Goal: Information Seeking & Learning: Check status

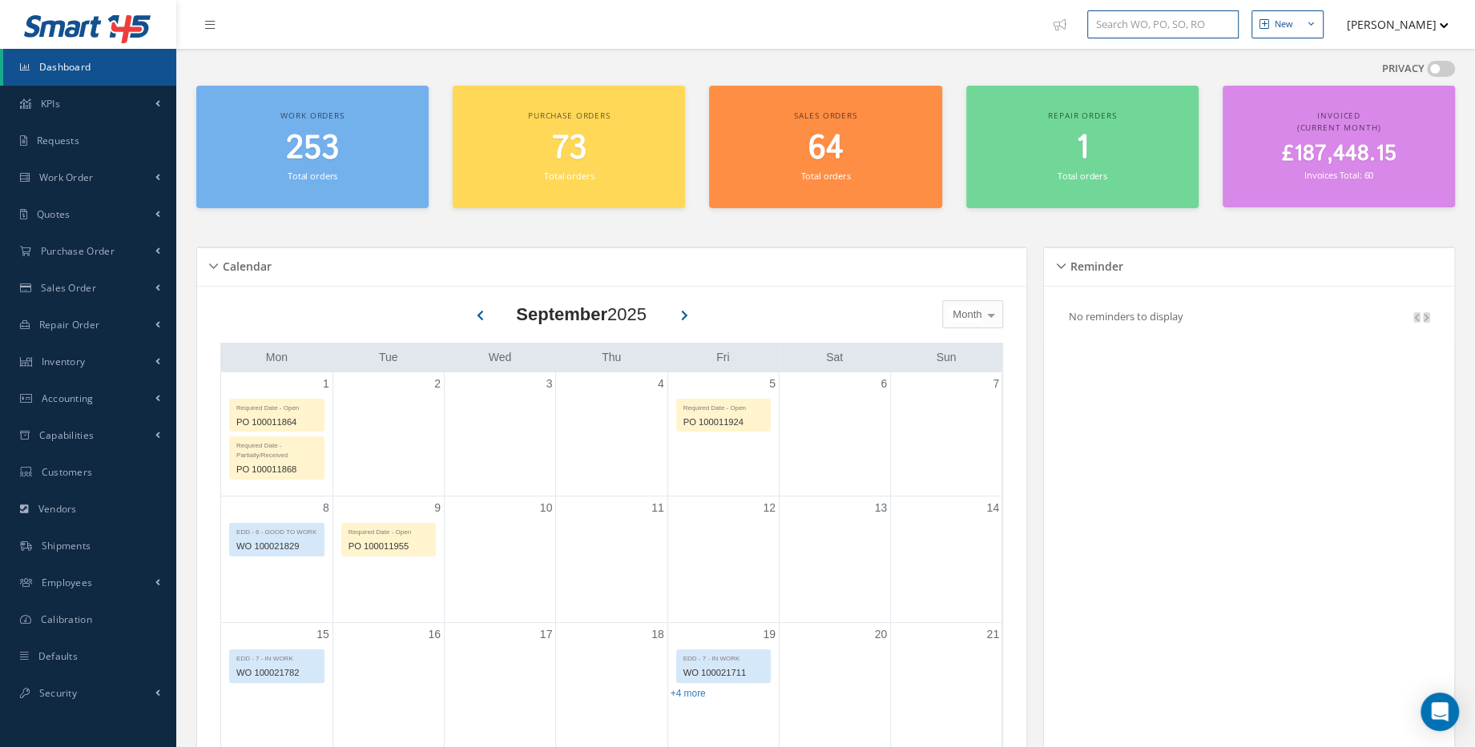
click at [1154, 24] on input "text" at bounding box center [1162, 24] width 151 height 29
click at [137, 367] on link "Inventory" at bounding box center [88, 362] width 176 height 37
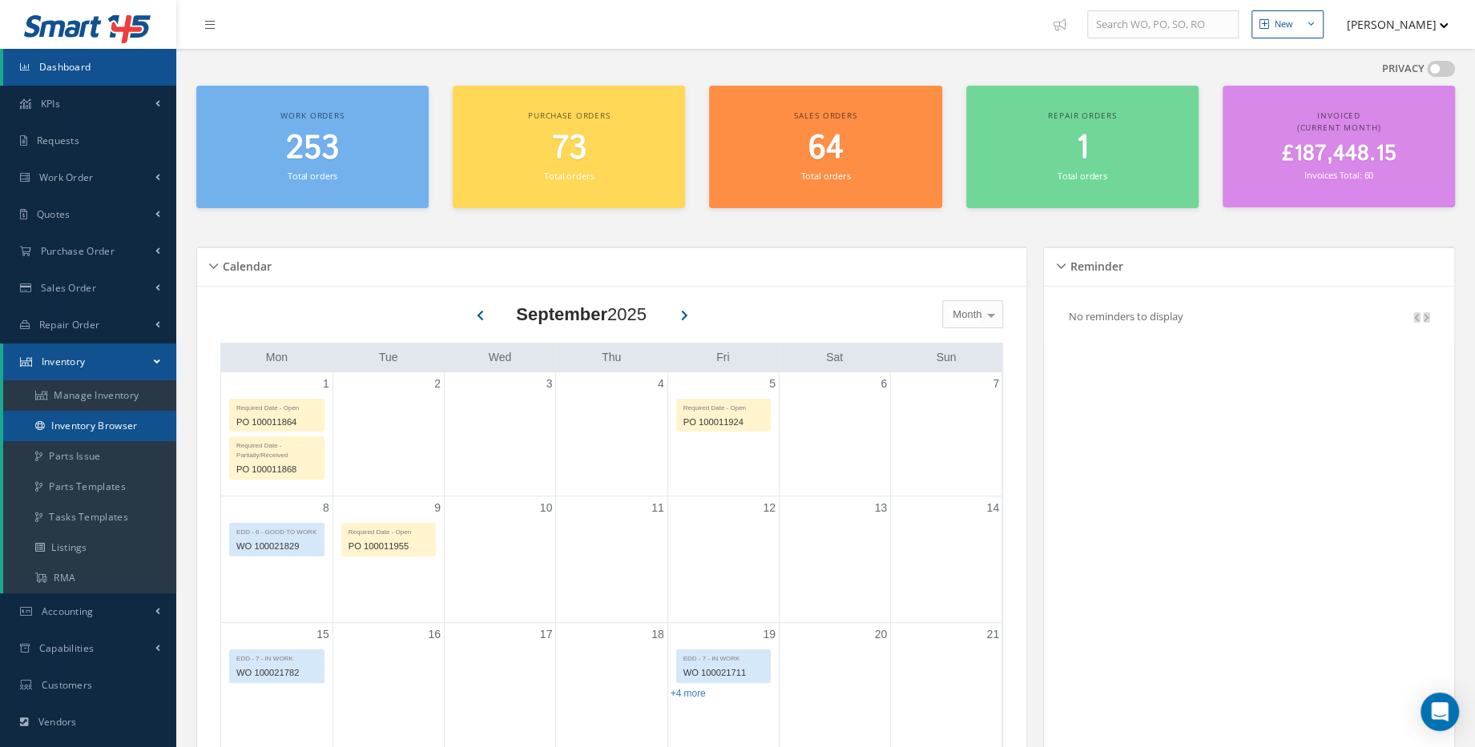
click at [141, 432] on link "Inventory Browser" at bounding box center [89, 426] width 173 height 30
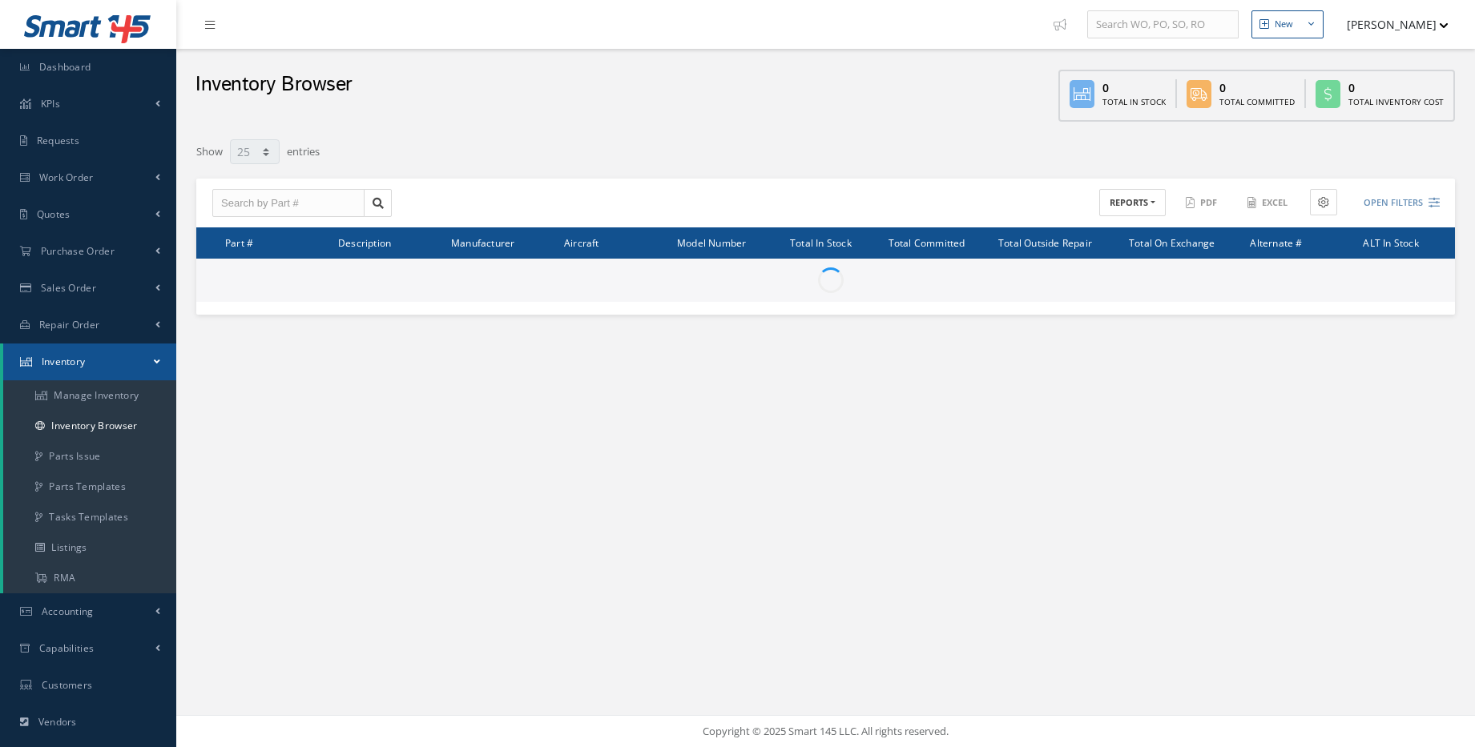
select select "25"
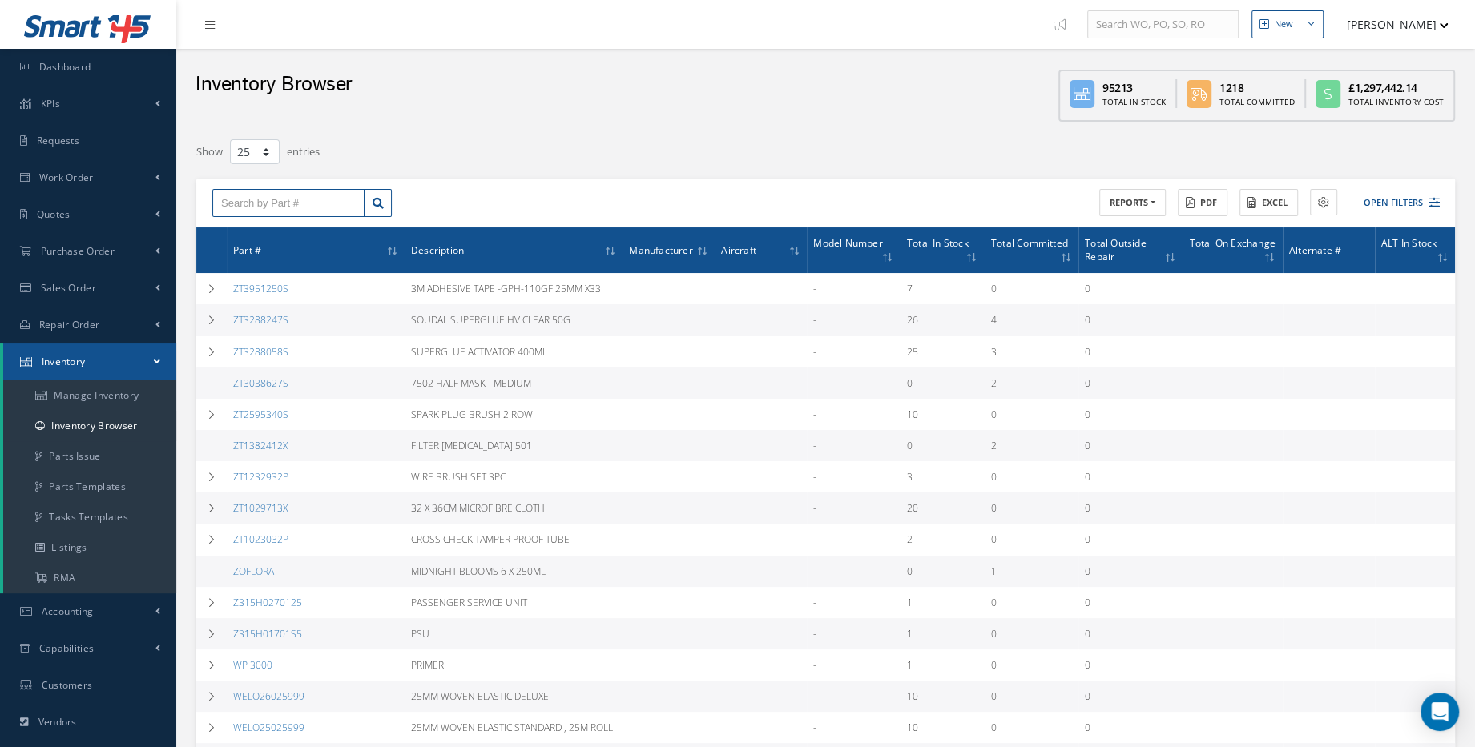
click at [275, 199] on input "text" at bounding box center [288, 203] width 152 height 29
paste input "1016671-001LR01"
type input "1016671-001LR01"
click at [377, 214] on link at bounding box center [378, 203] width 28 height 29
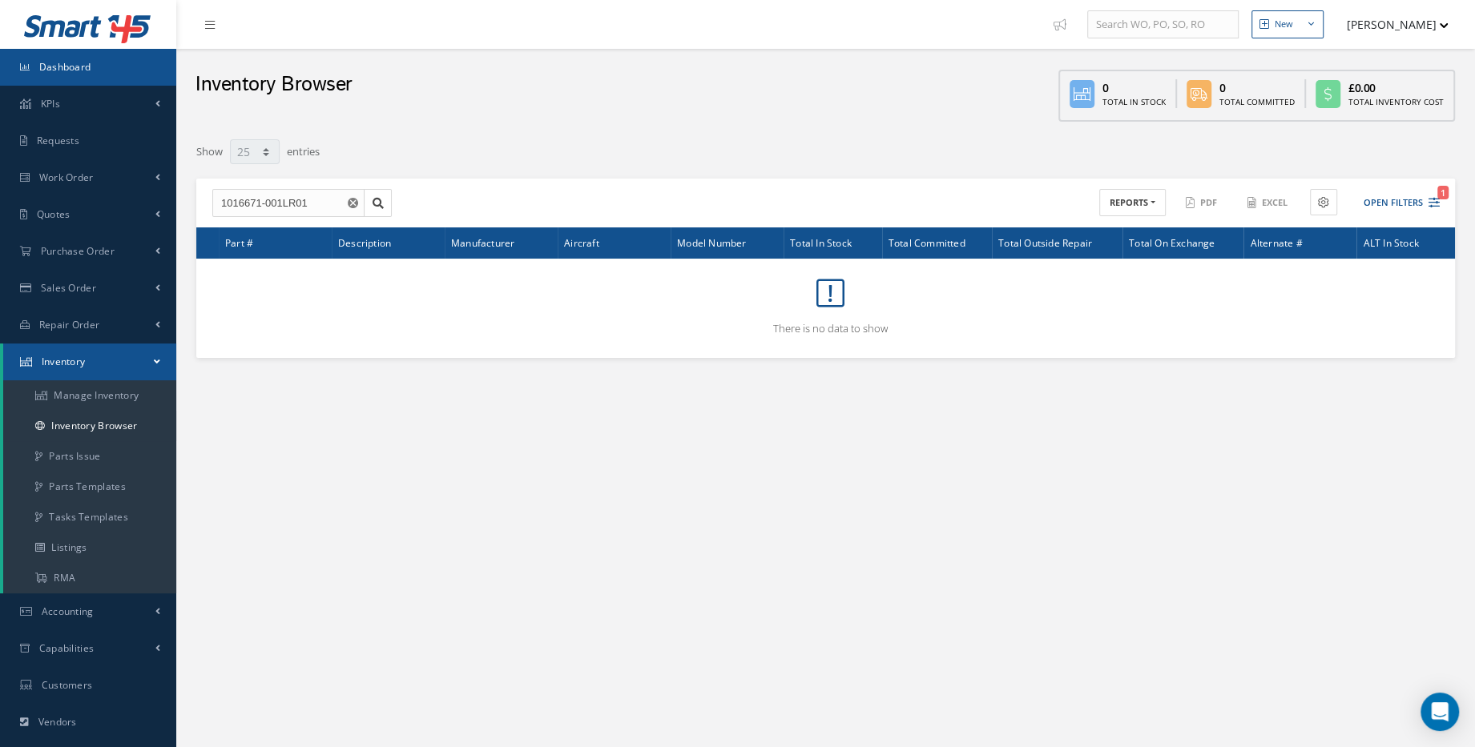
click at [87, 83] on link "Dashboard" at bounding box center [88, 67] width 176 height 37
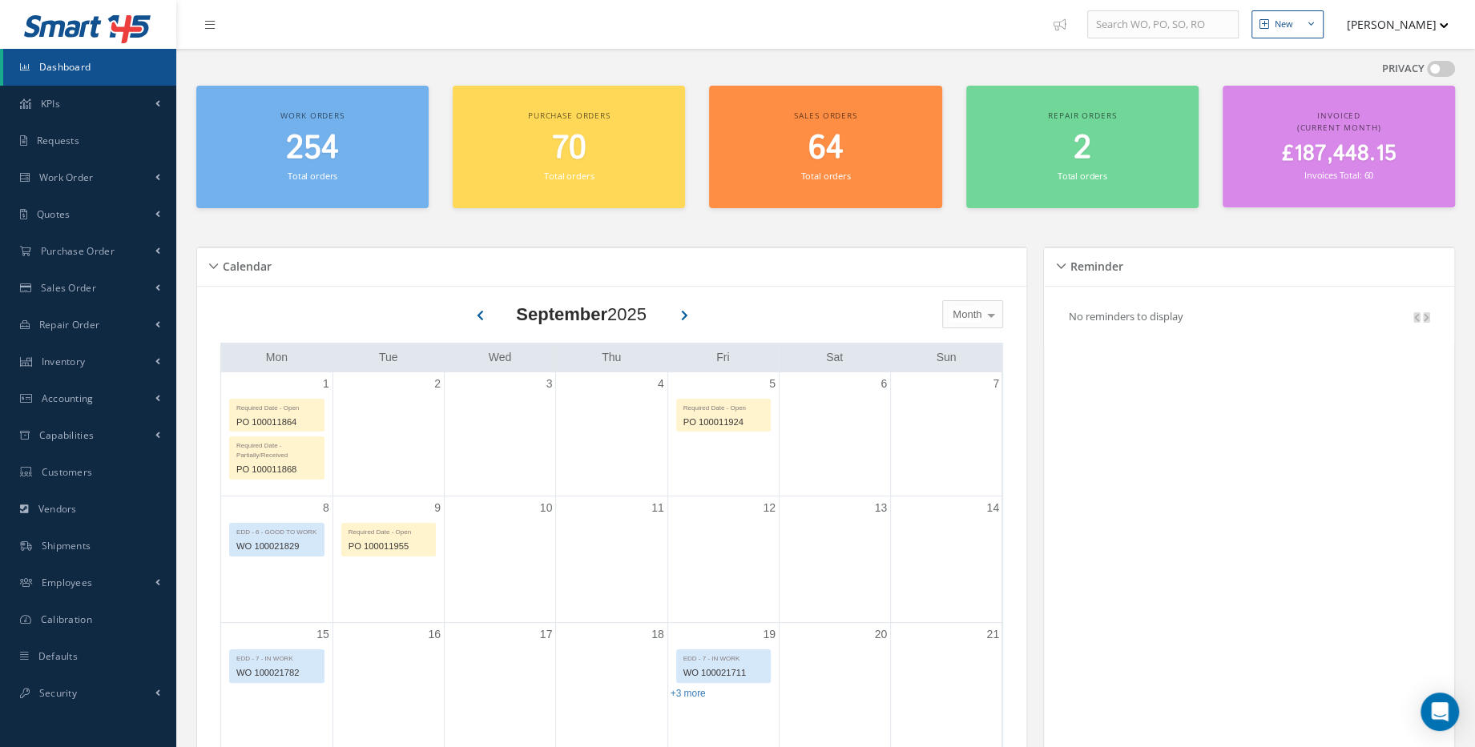
click at [321, 151] on span "254" at bounding box center [312, 149] width 53 height 46
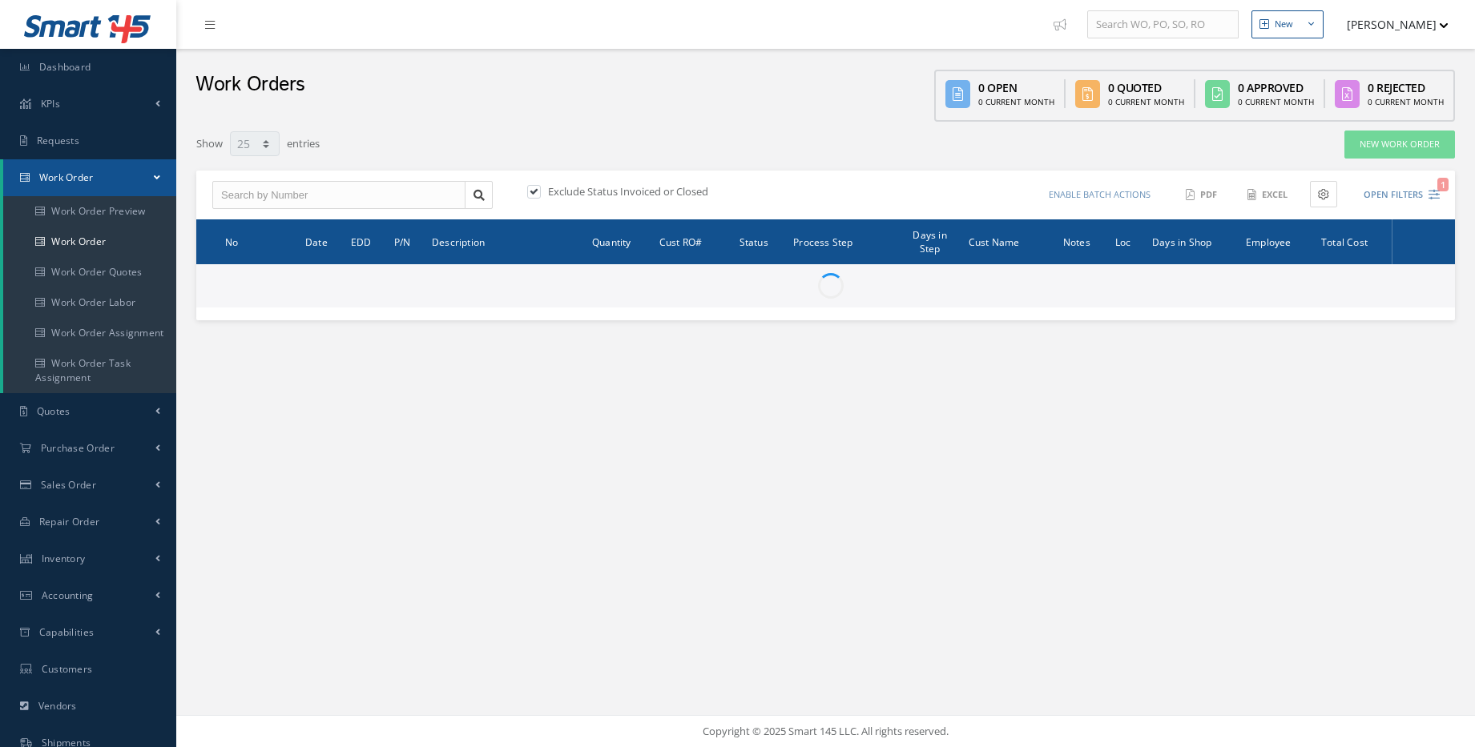
select select "25"
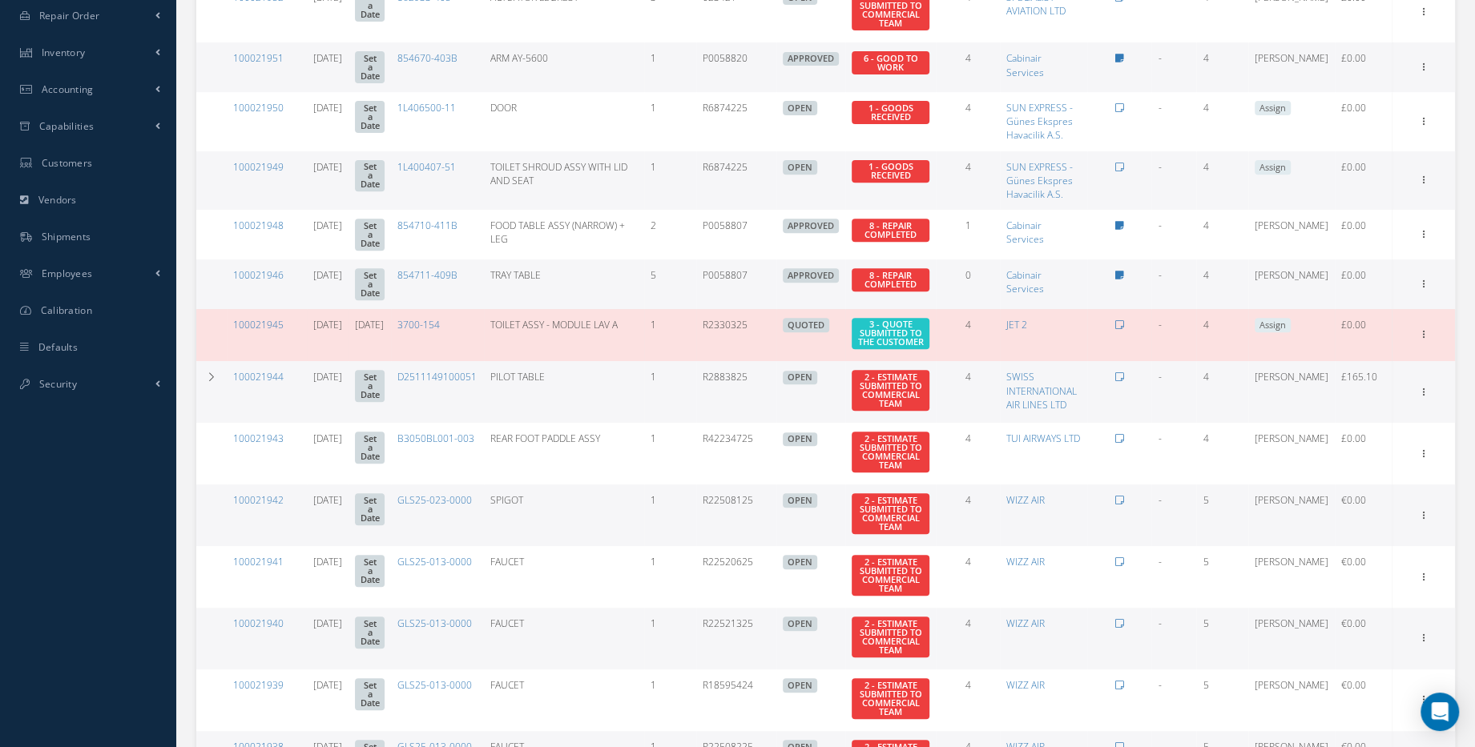
scroll to position [437, 0]
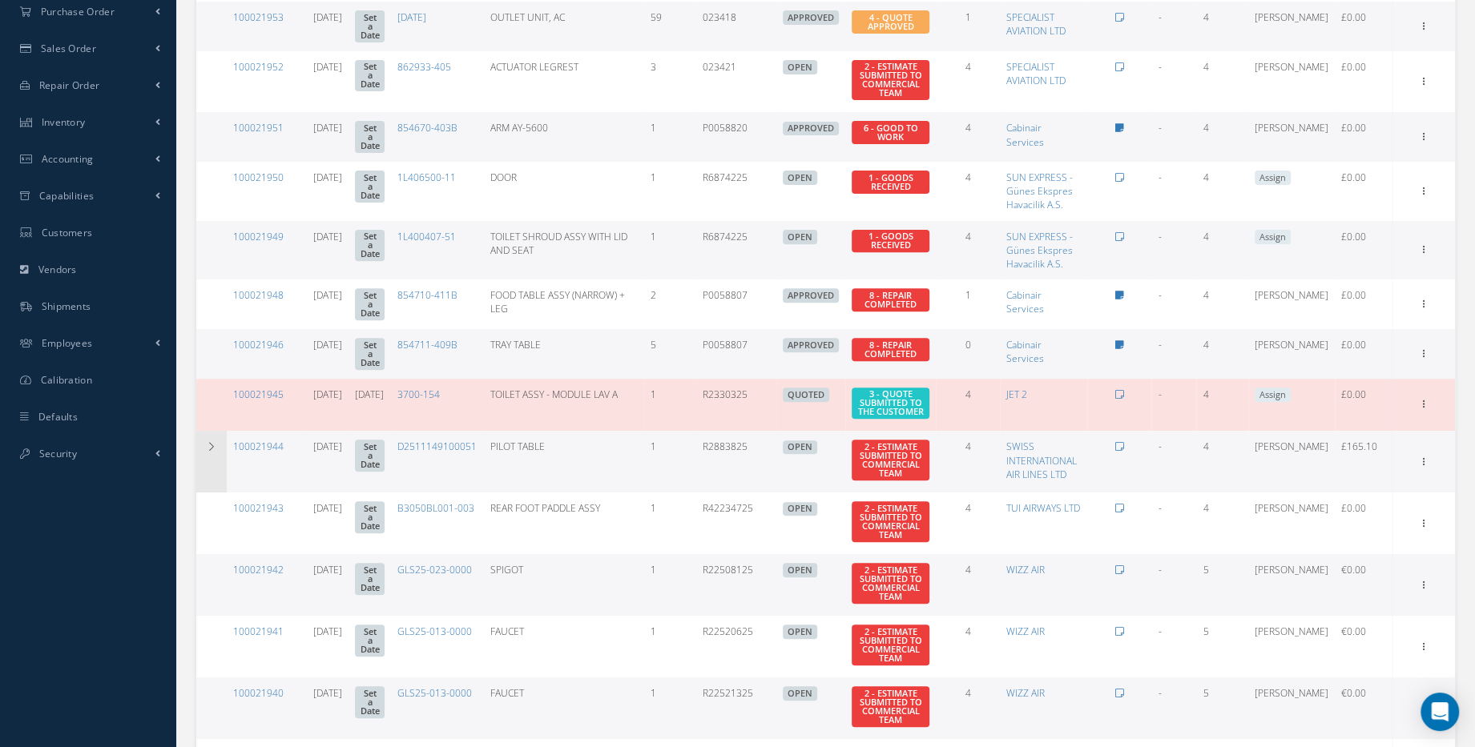
click at [213, 452] on icon at bounding box center [211, 447] width 11 height 10
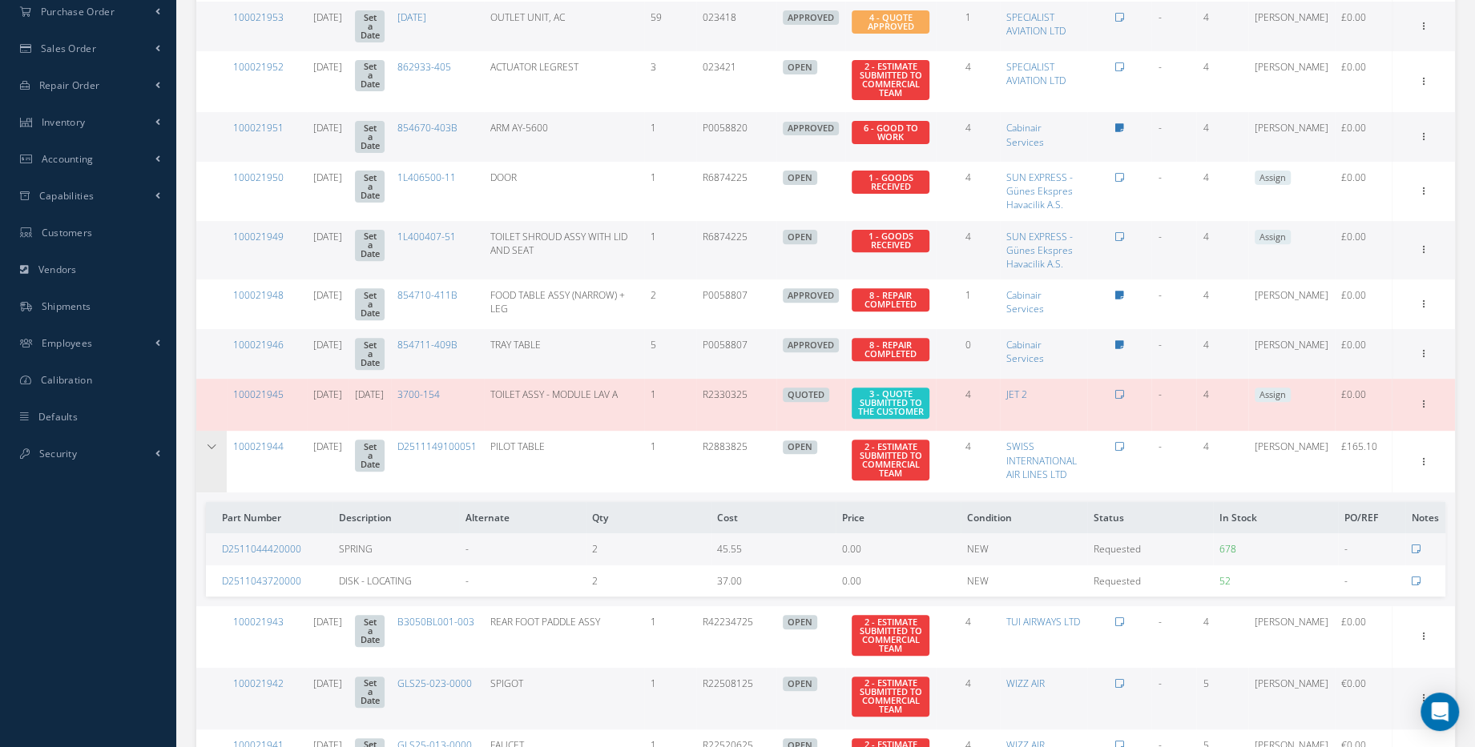
click at [213, 452] on icon at bounding box center [211, 447] width 11 height 10
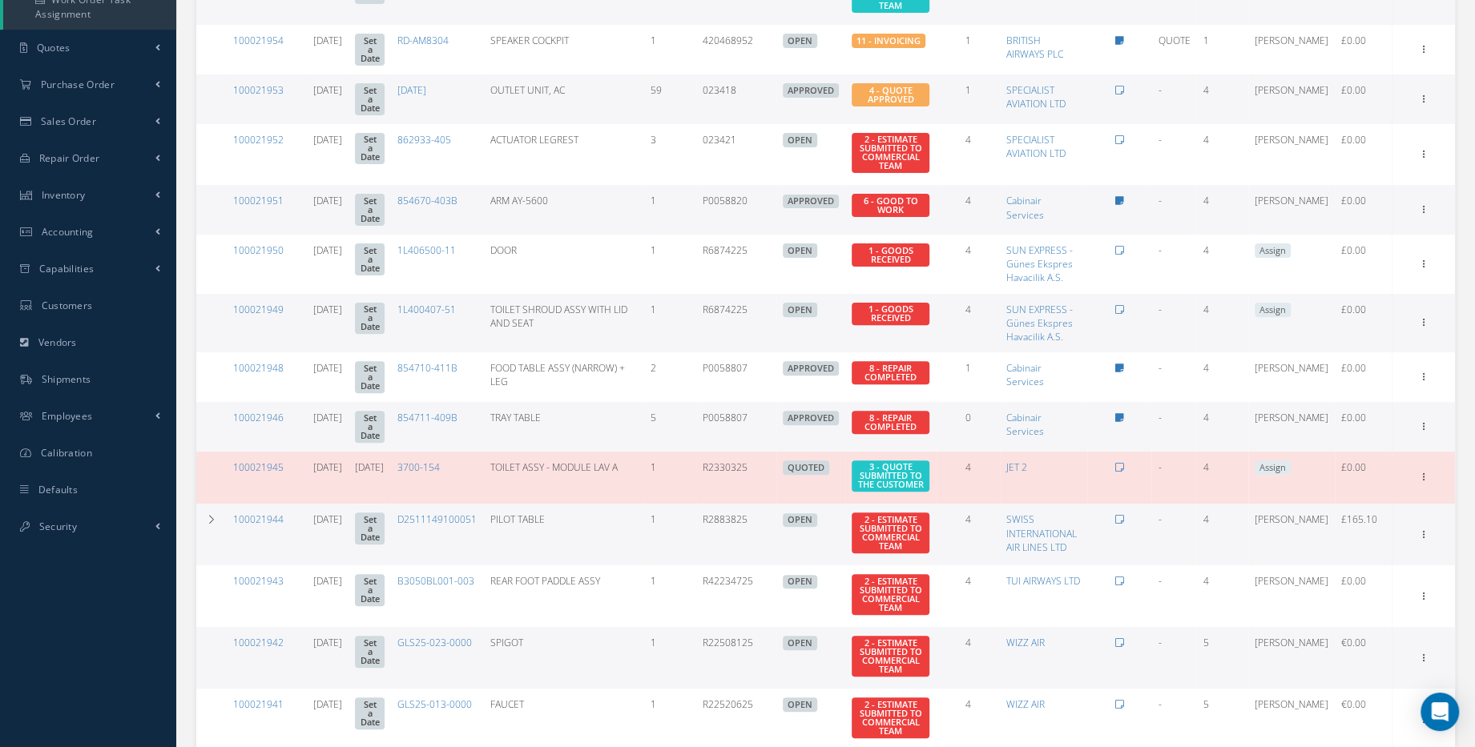
scroll to position [0, 0]
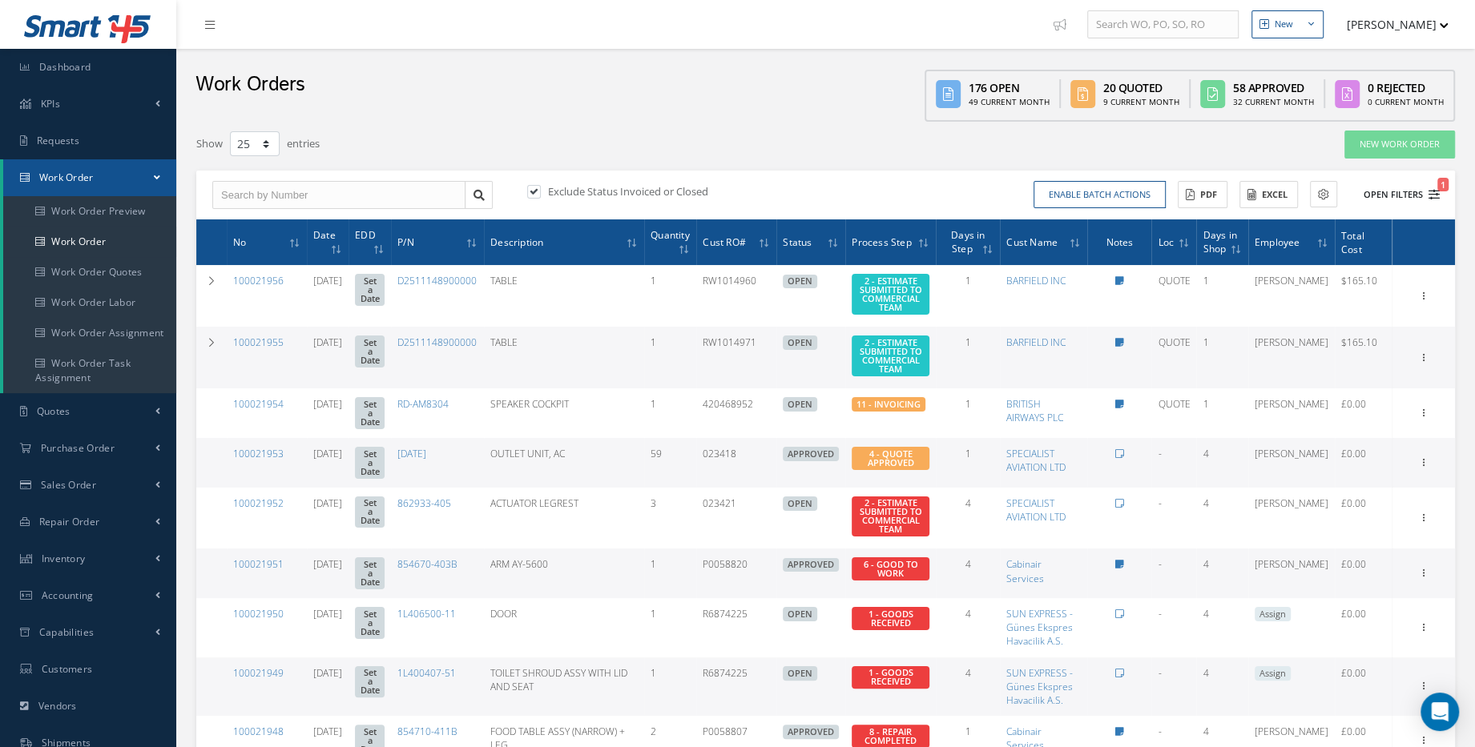
click at [1411, 195] on button "Open Filters 1" at bounding box center [1394, 195] width 91 height 26
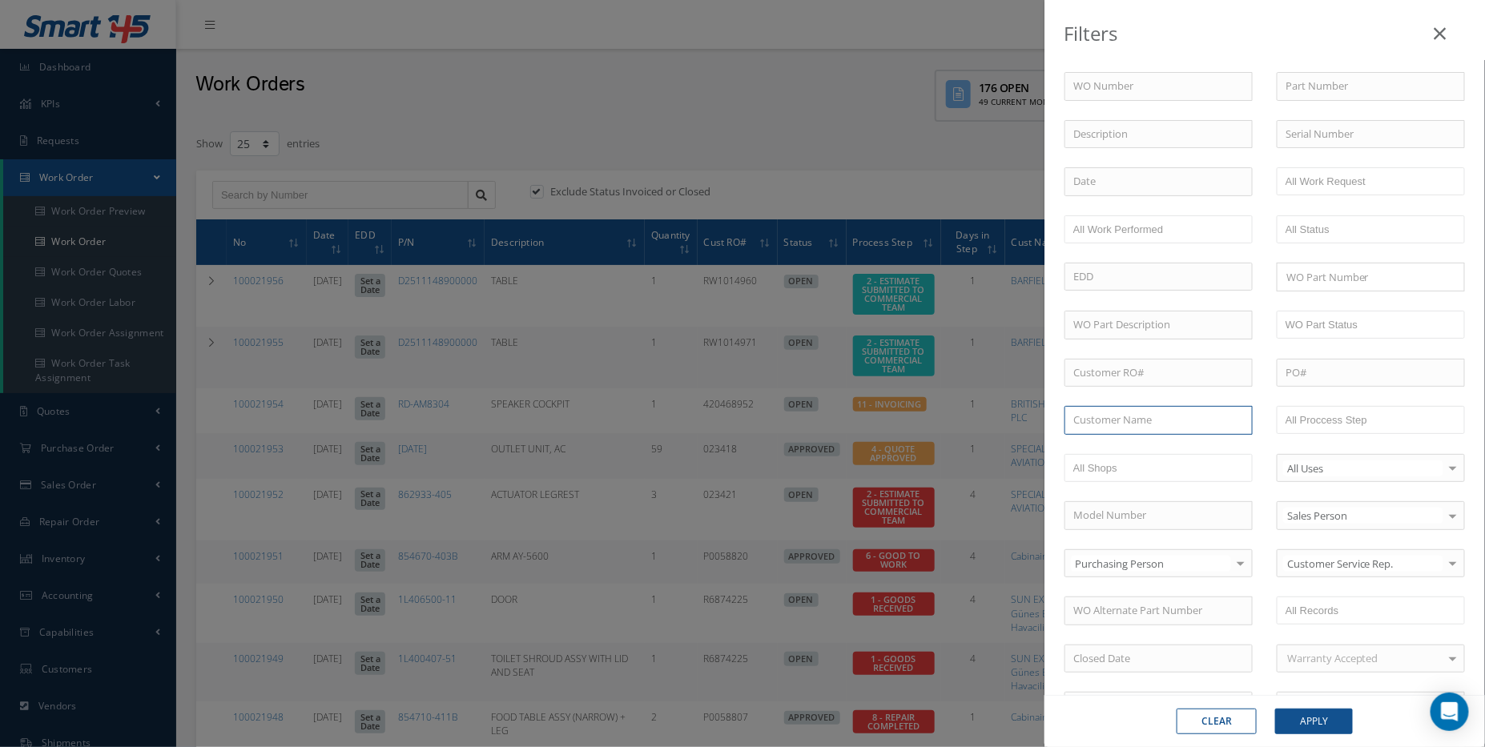
click at [1125, 406] on input "text" at bounding box center [1159, 420] width 188 height 29
type input "p"
type input "M"
click at [1140, 417] on input "text" at bounding box center [1159, 420] width 188 height 29
type input "swiss"
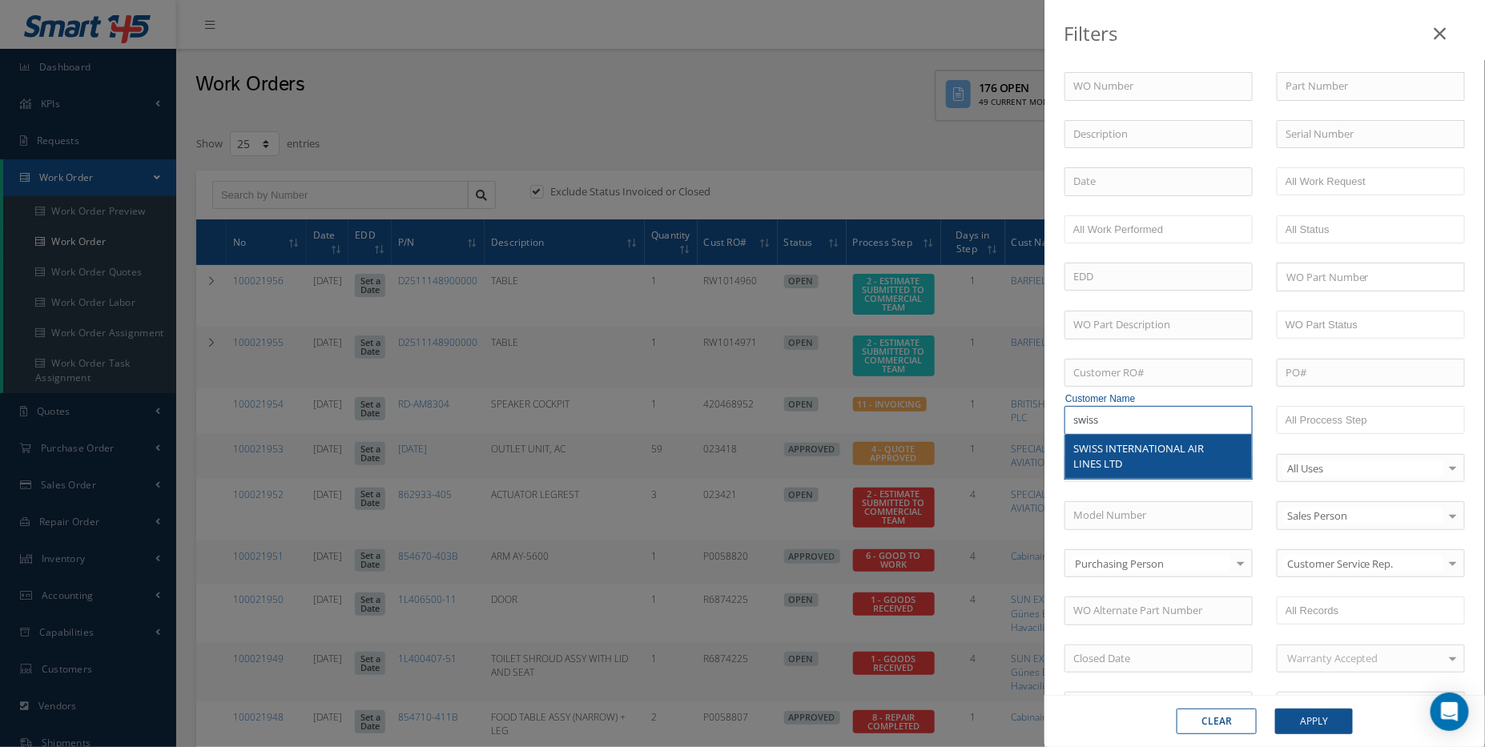
drag, startPoint x: 1146, startPoint y: 416, endPoint x: 1029, endPoint y: 417, distance: 117.0
click at [1029, 417] on div "Filters WO Number Part Number Description Serial Number - BER CERTIFICATION FIL…" at bounding box center [742, 373] width 1485 height 747
click at [1167, 449] on div "WIZZ AIR" at bounding box center [1158, 449] width 171 height 16
type input "WIZZ AIR"
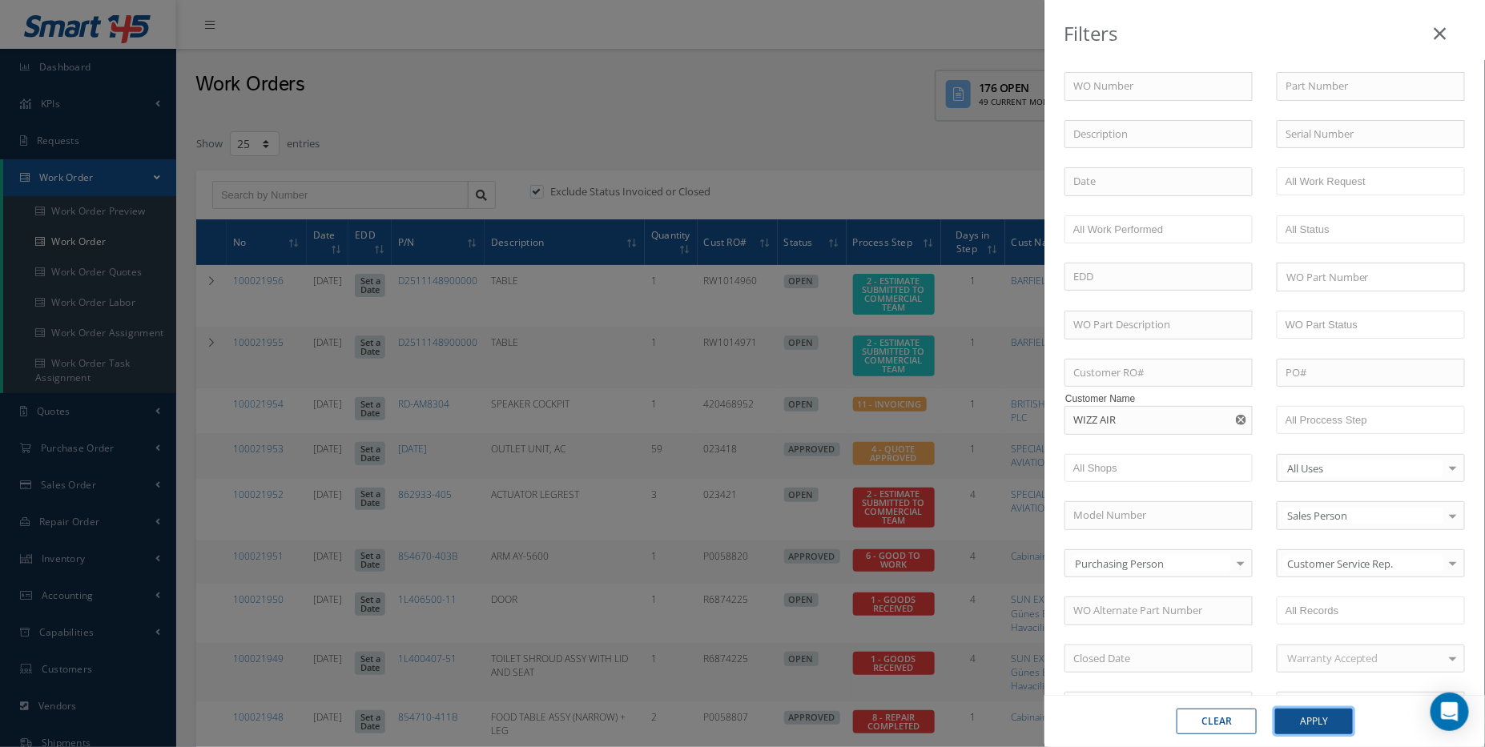
click at [1327, 723] on button "Apply" at bounding box center [1314, 722] width 78 height 26
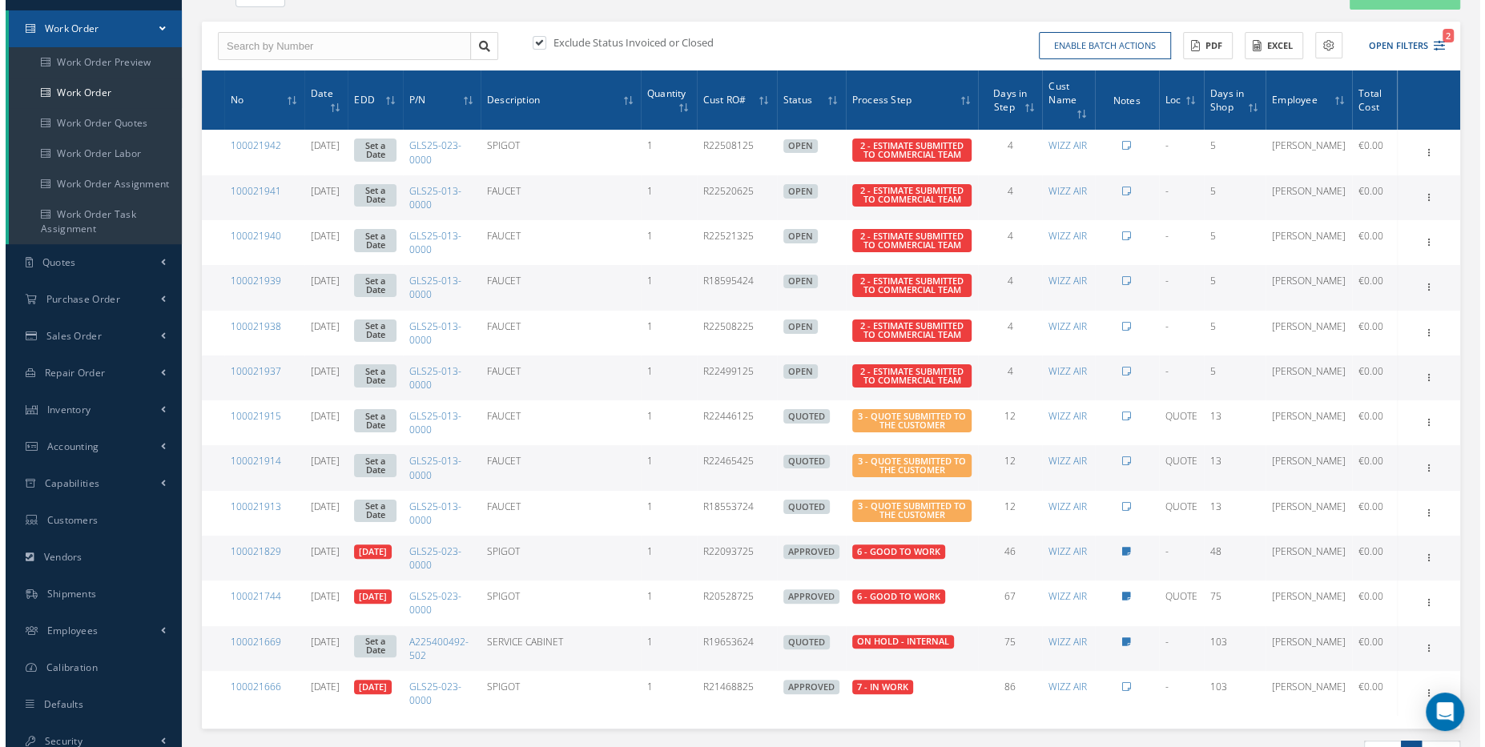
scroll to position [145, 0]
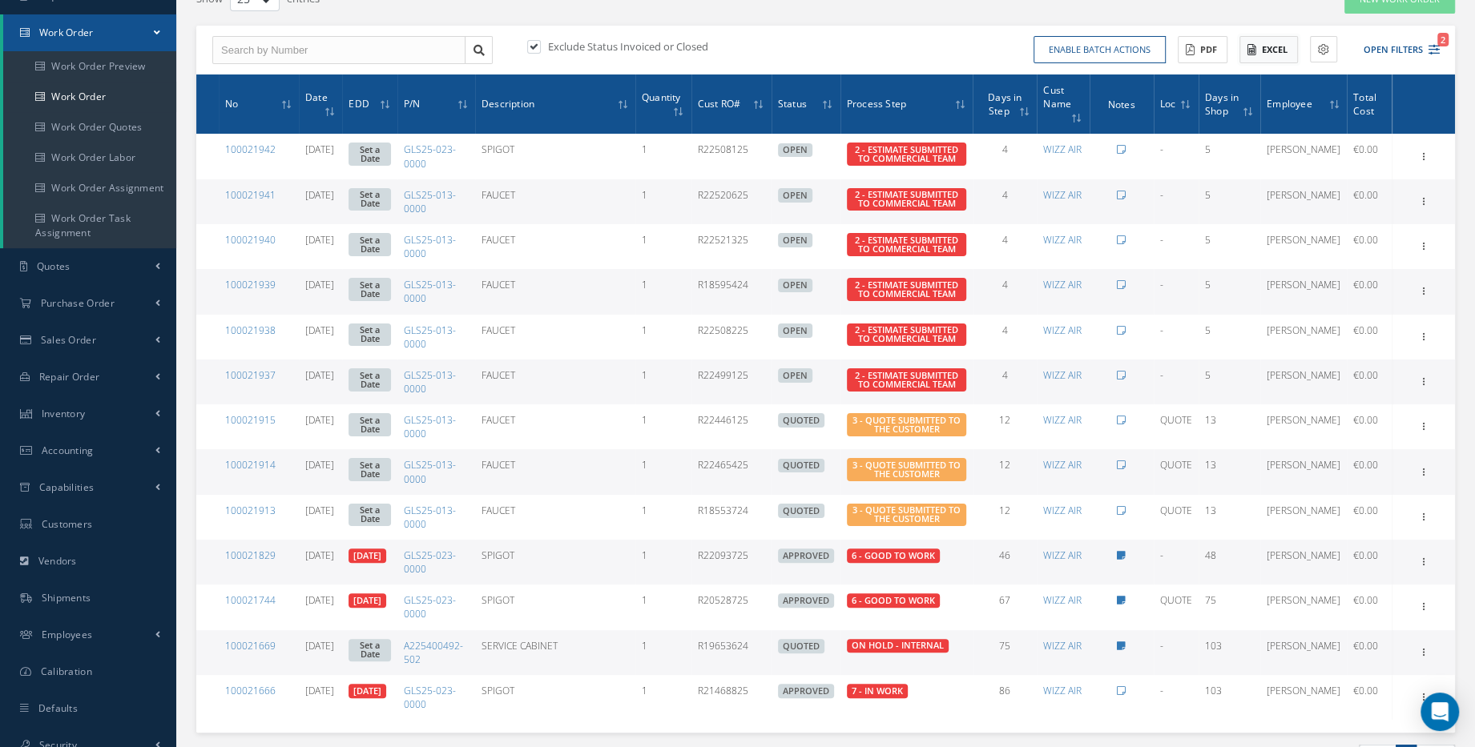
click at [1286, 54] on button "Excel" at bounding box center [1268, 50] width 58 height 28
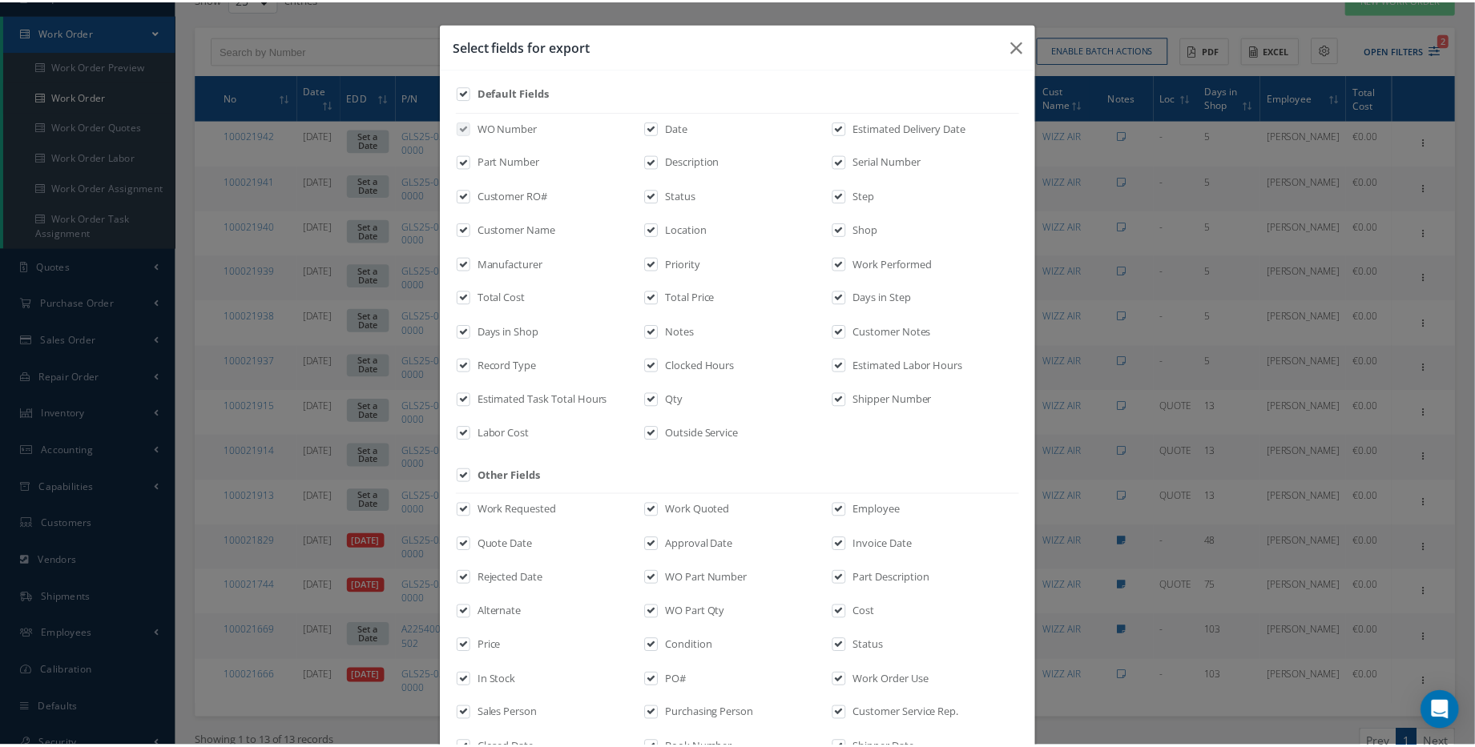
scroll to position [213, 0]
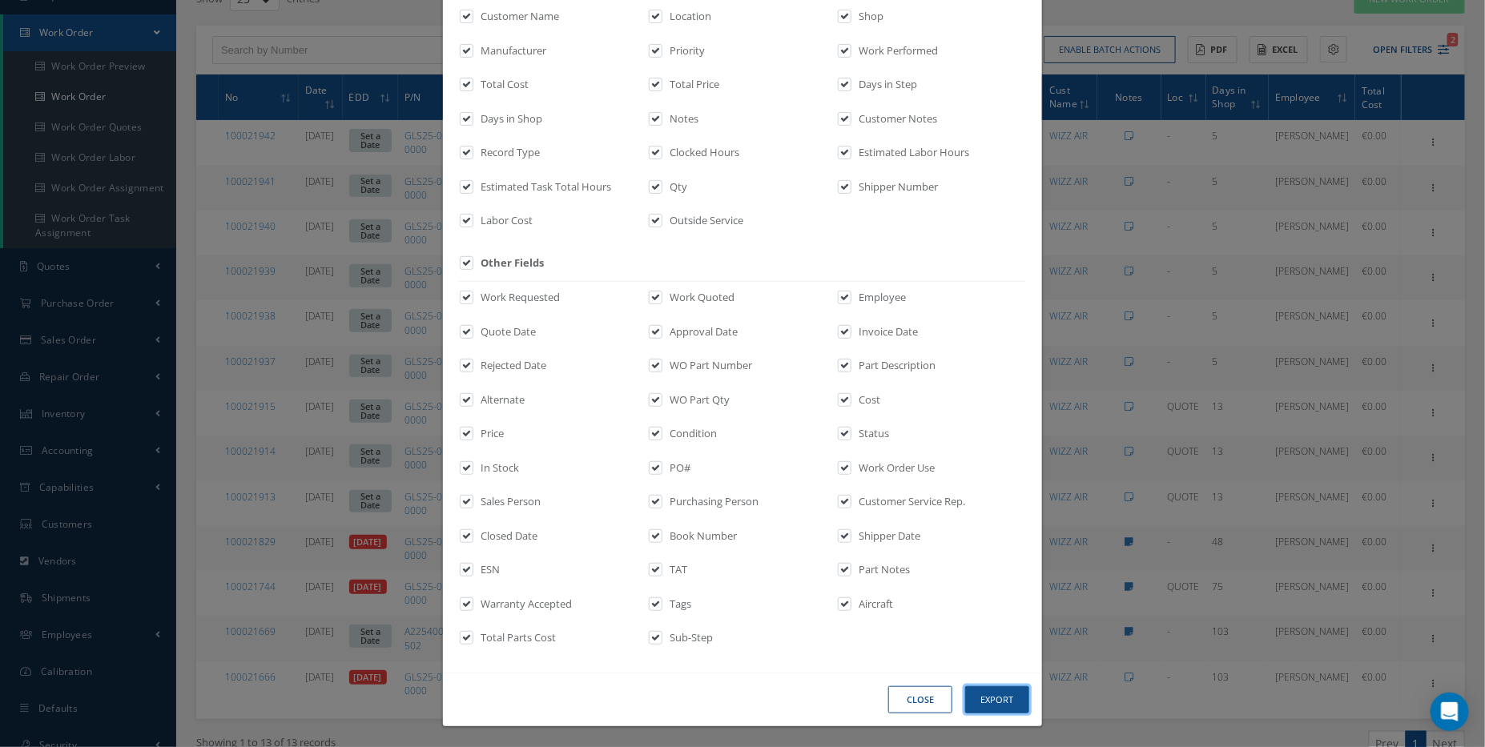
click at [981, 706] on button "Export" at bounding box center [997, 701] width 64 height 28
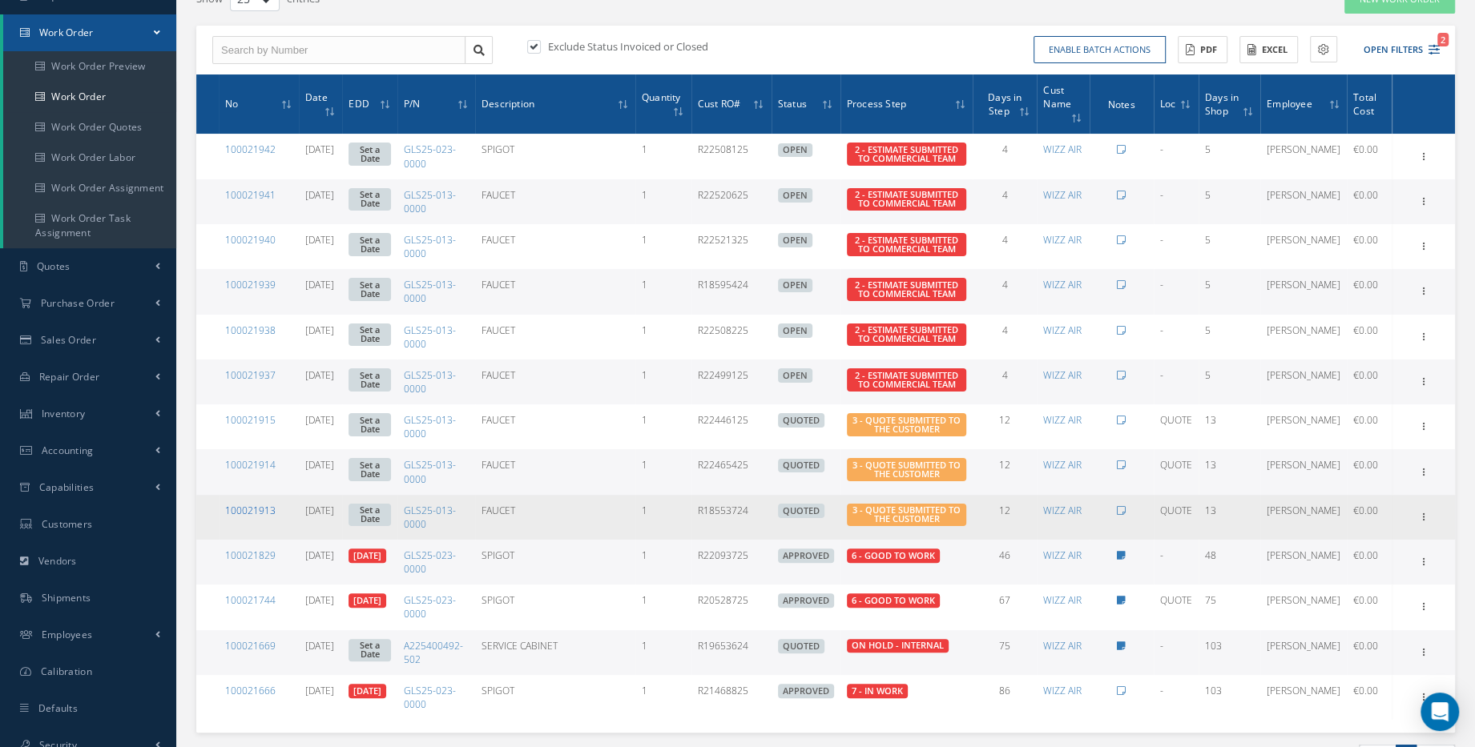
click at [258, 517] on link "100021913" at bounding box center [250, 511] width 50 height 14
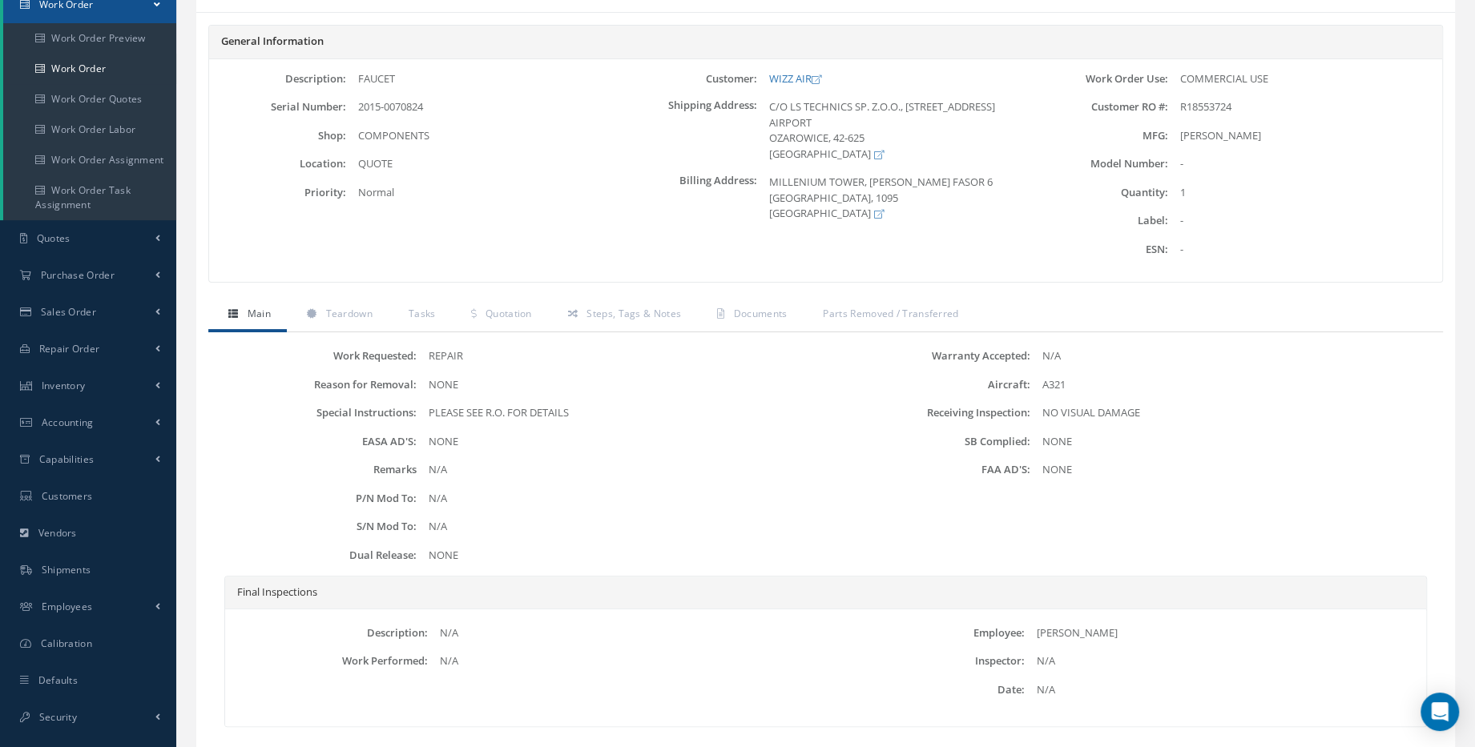
scroll to position [273, 0]
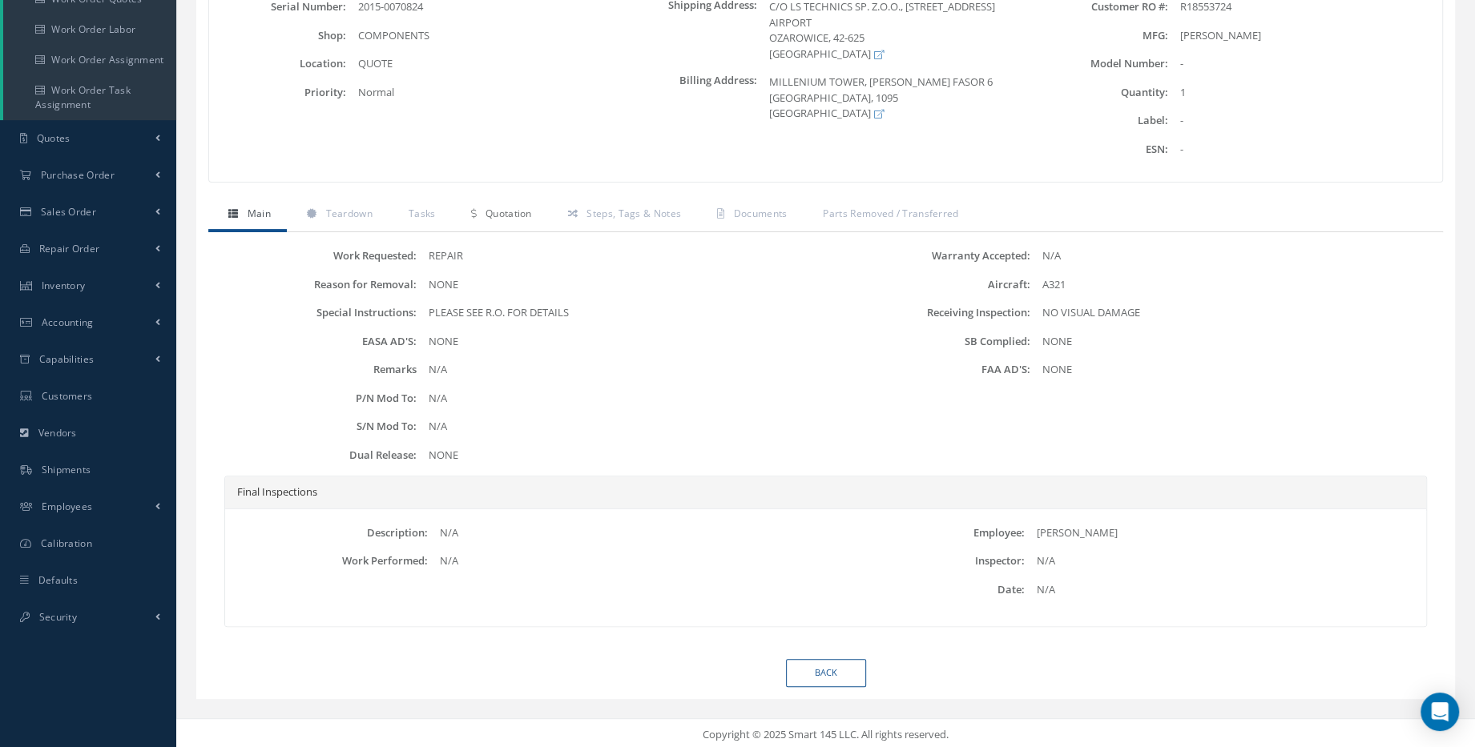
click at [530, 207] on span "Quotation" at bounding box center [508, 214] width 46 height 14
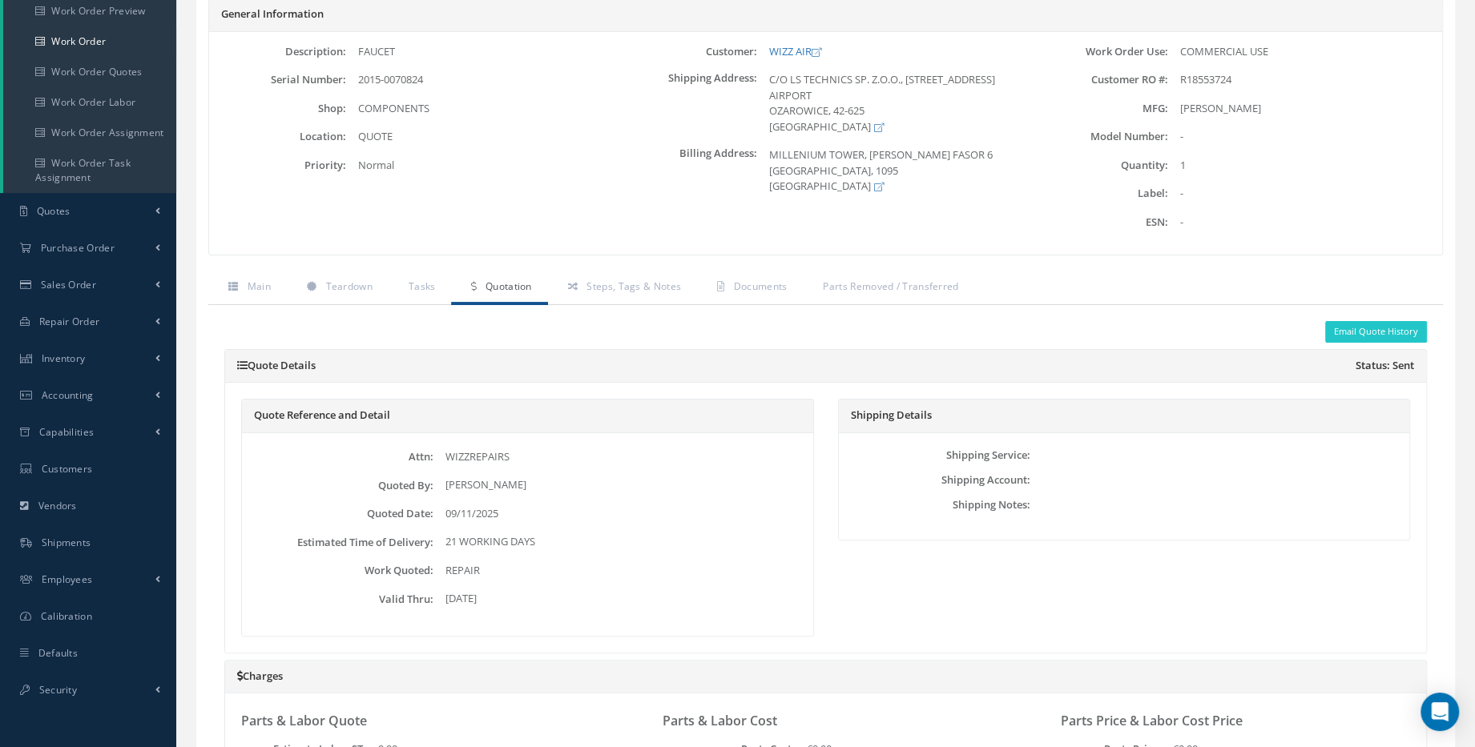
scroll to position [0, 0]
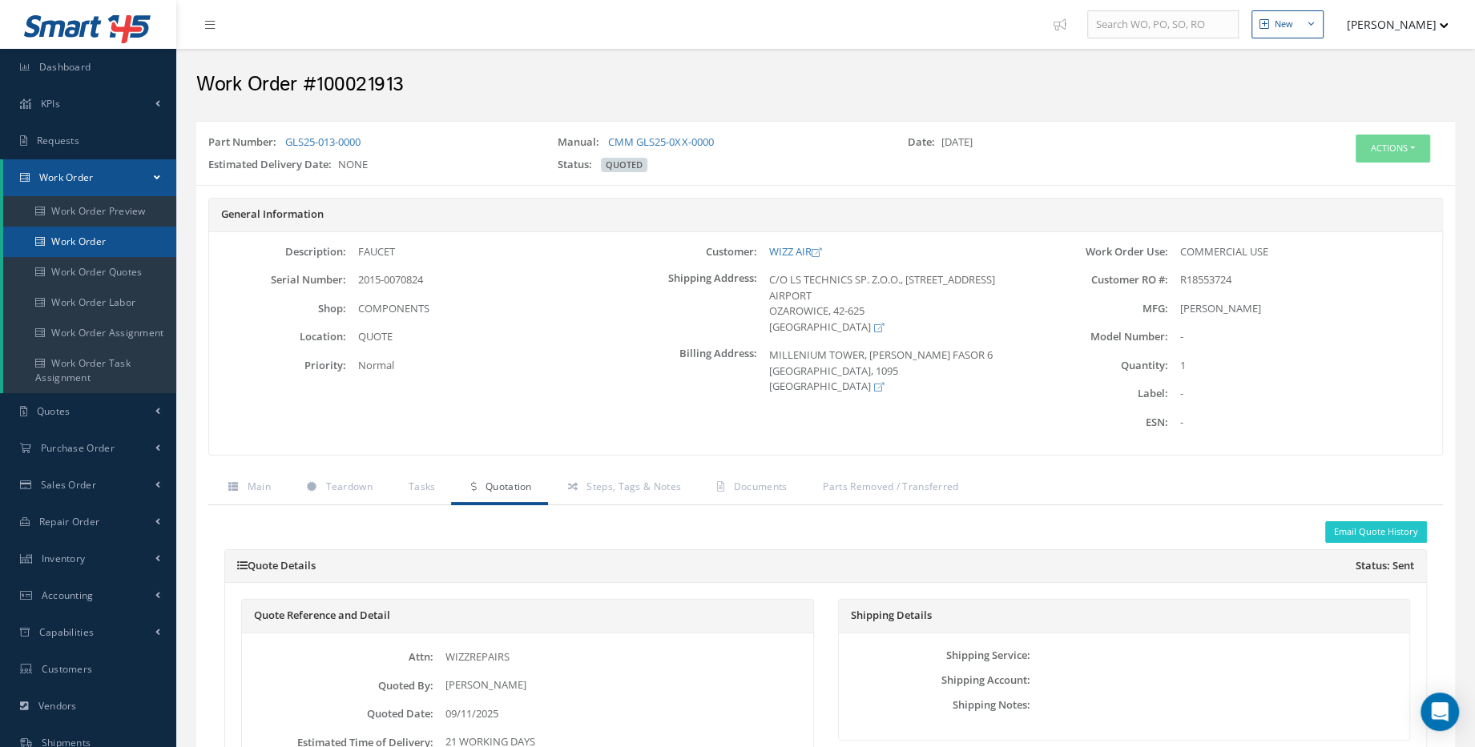
click at [76, 233] on link "Work Order" at bounding box center [89, 242] width 173 height 30
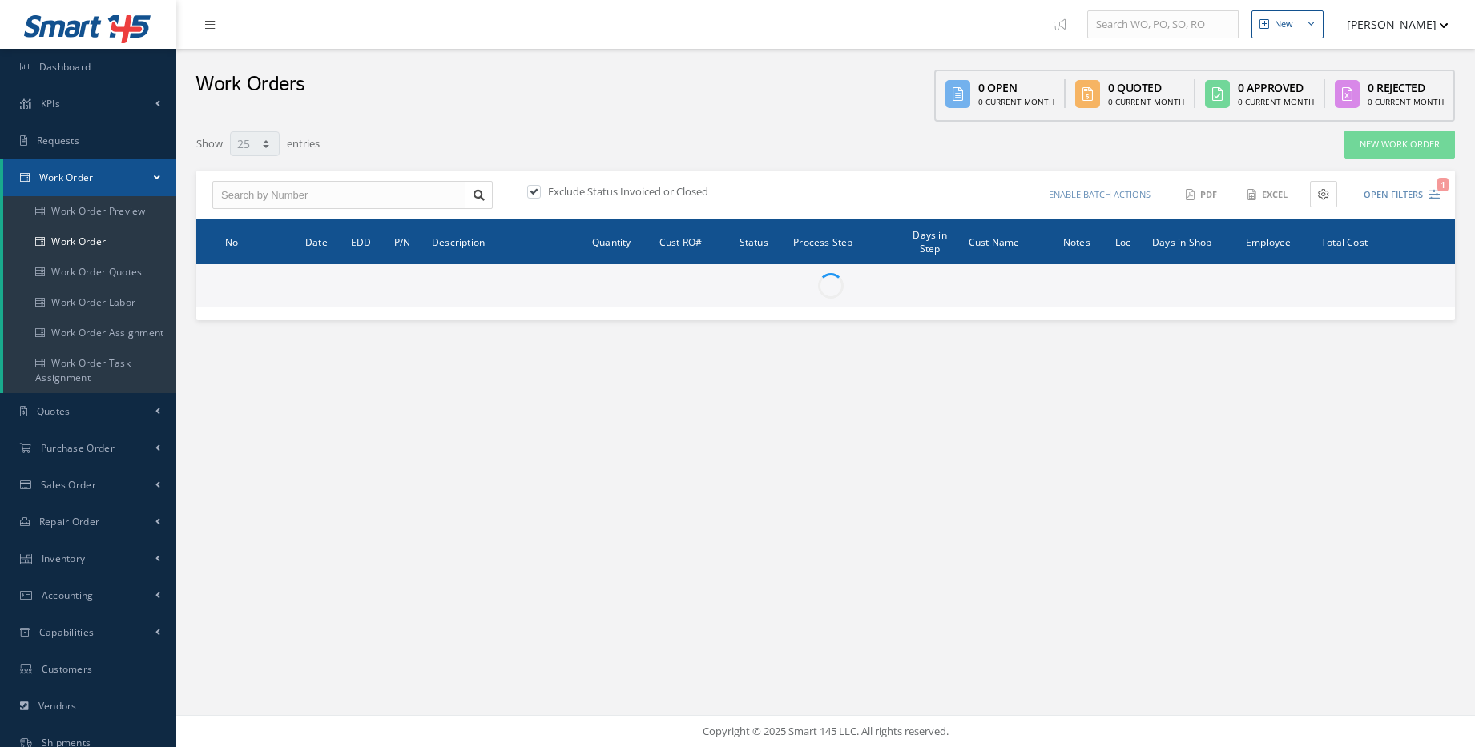
select select "25"
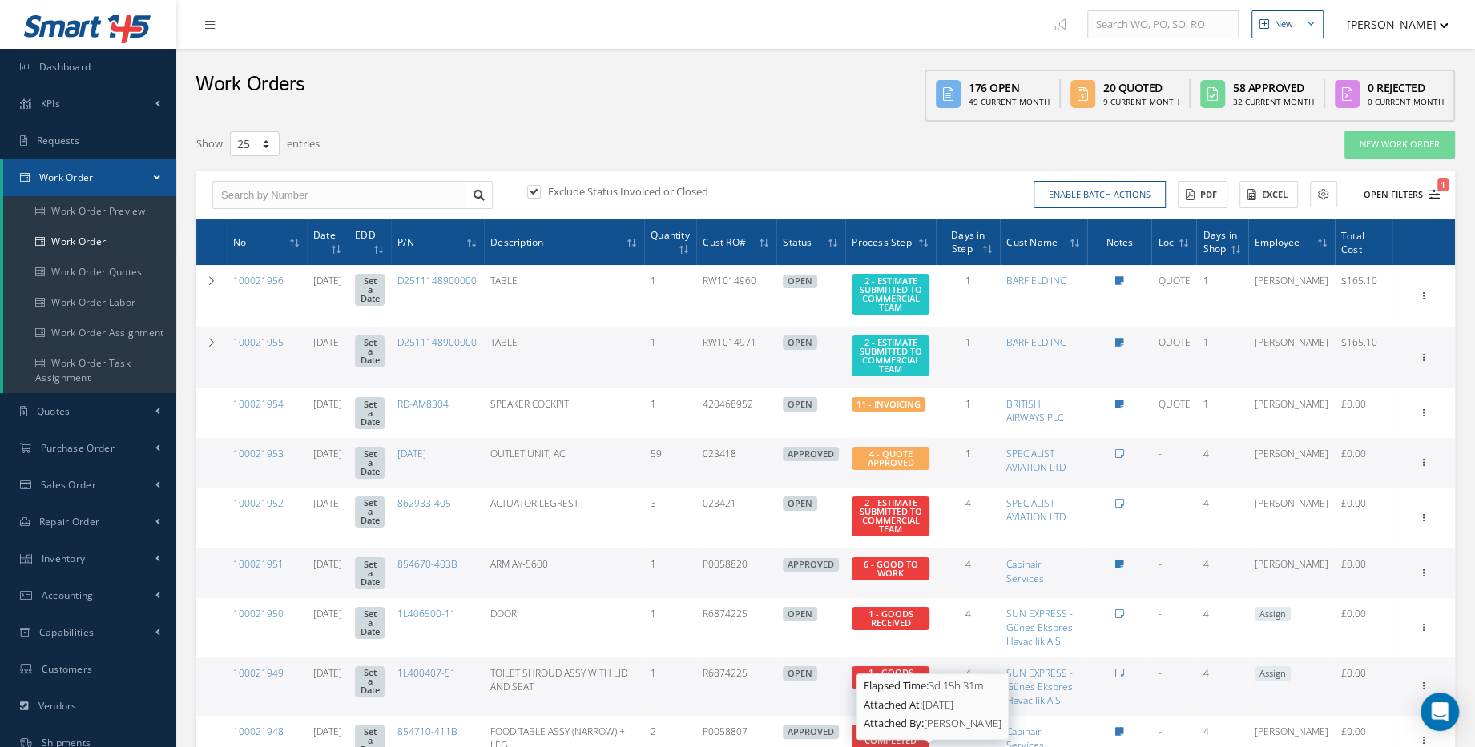
click at [1427, 197] on button "Open Filters 1" at bounding box center [1394, 195] width 91 height 26
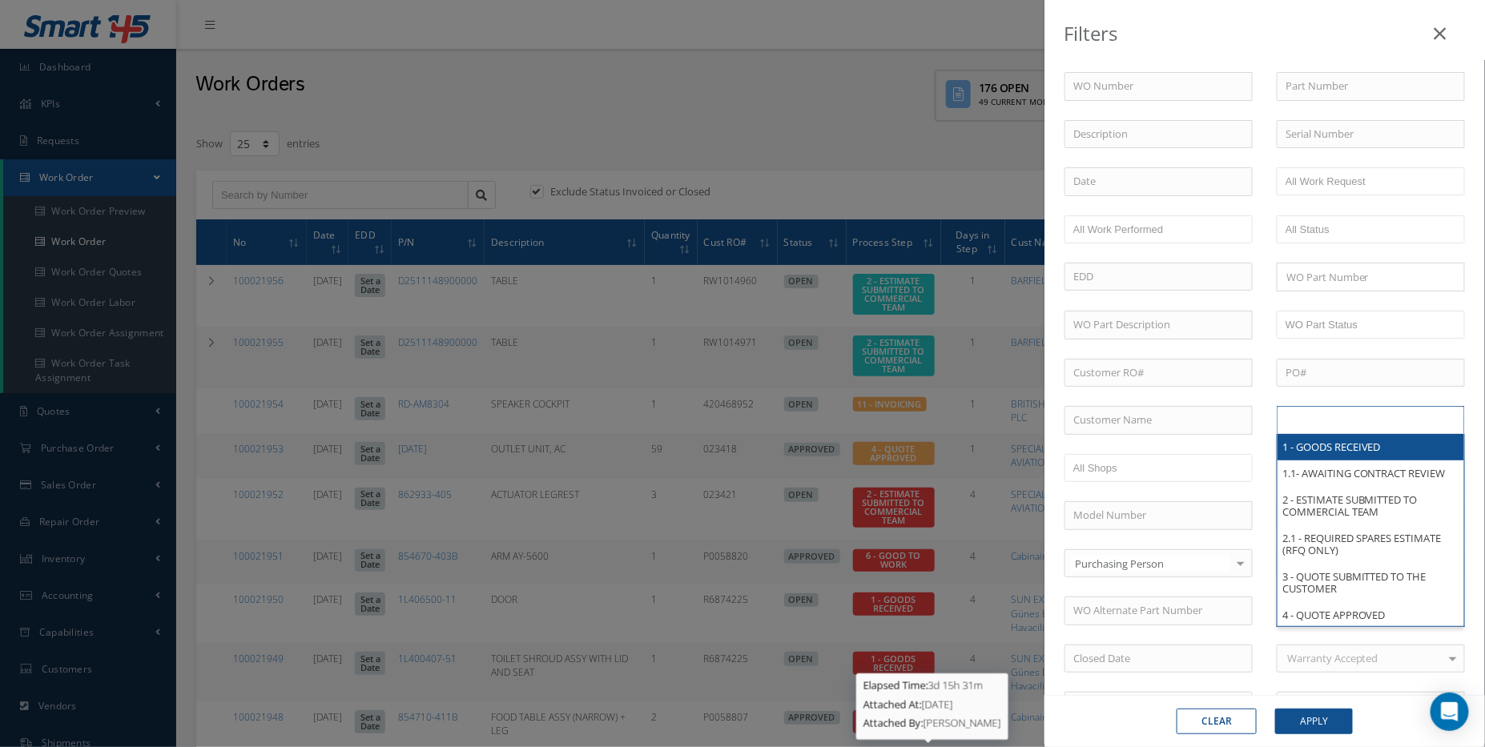
click at [1335, 421] on input "text" at bounding box center [1337, 420] width 102 height 20
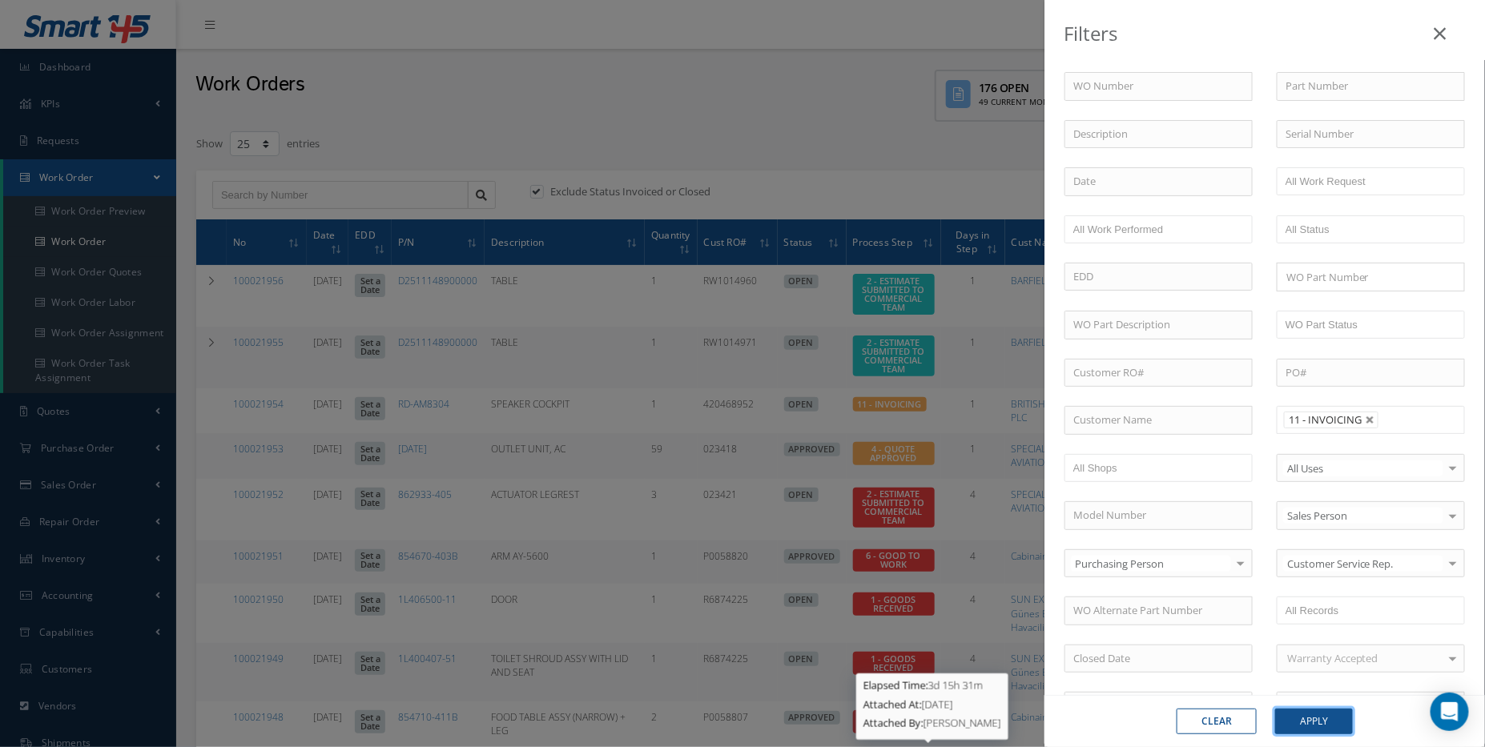
click at [1322, 727] on button "Apply" at bounding box center [1314, 722] width 78 height 26
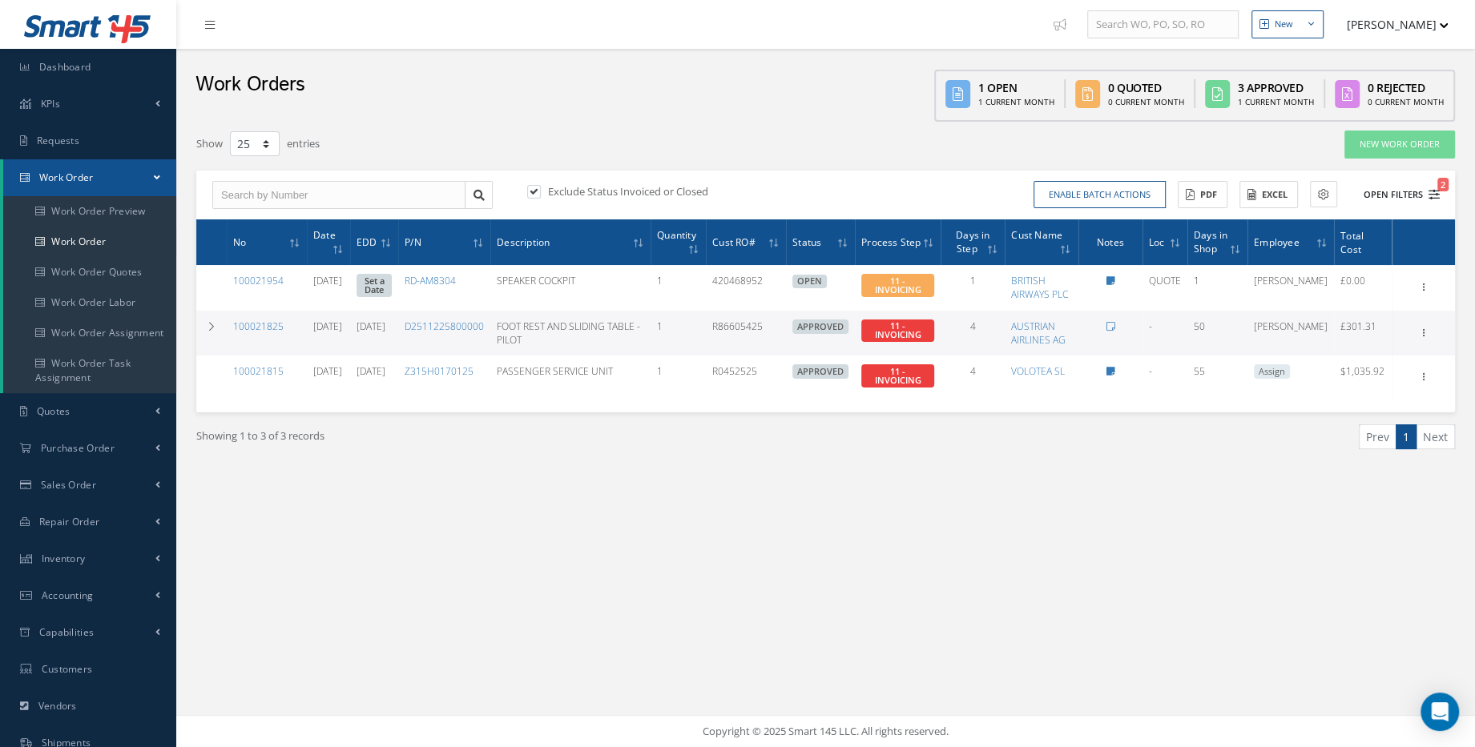
click at [1417, 196] on button "Open Filters 2" at bounding box center [1394, 195] width 91 height 26
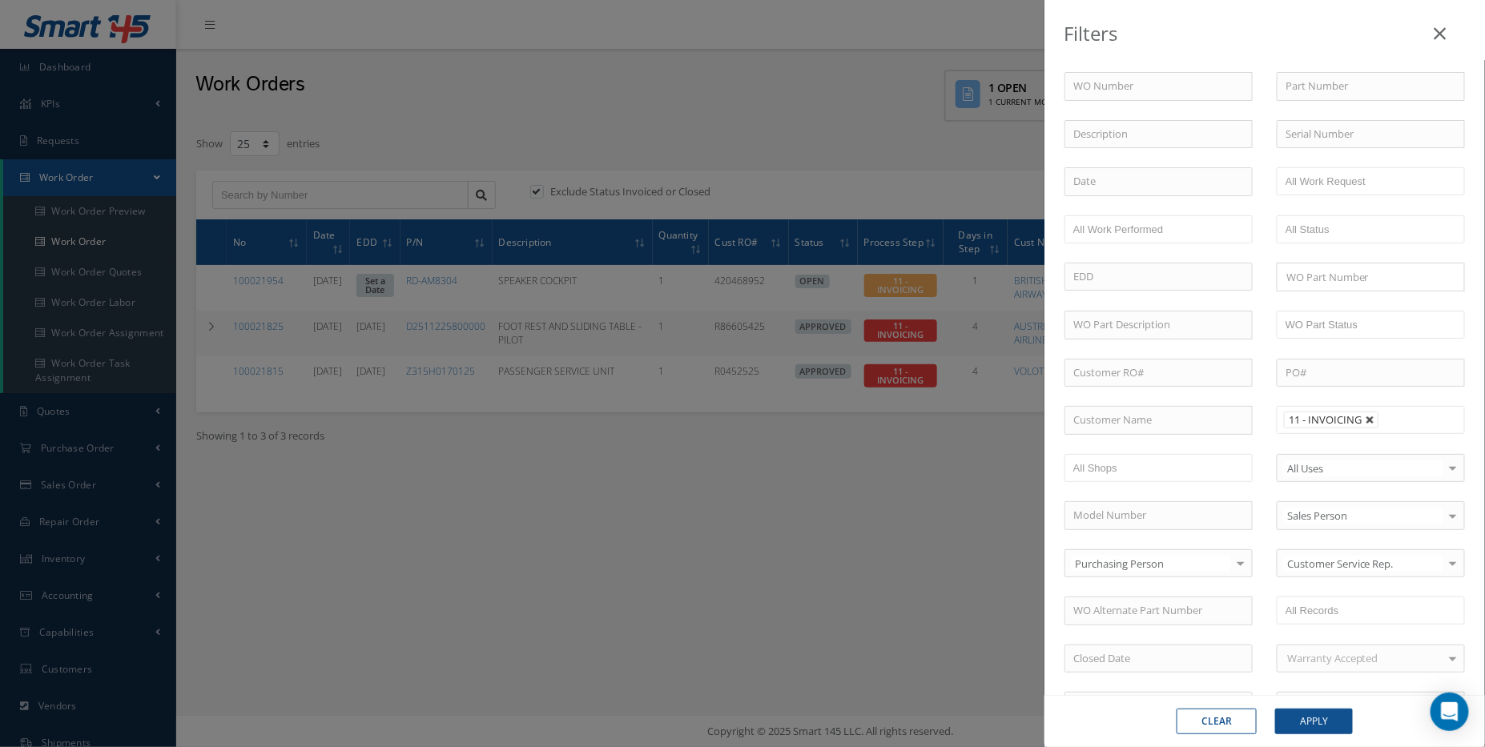
click at [1366, 417] on link at bounding box center [1371, 421] width 10 height 10
type input "All Proccess Step"
click at [1362, 417] on input "text" at bounding box center [1337, 420] width 102 height 20
click at [1329, 719] on button "Apply" at bounding box center [1314, 722] width 78 height 26
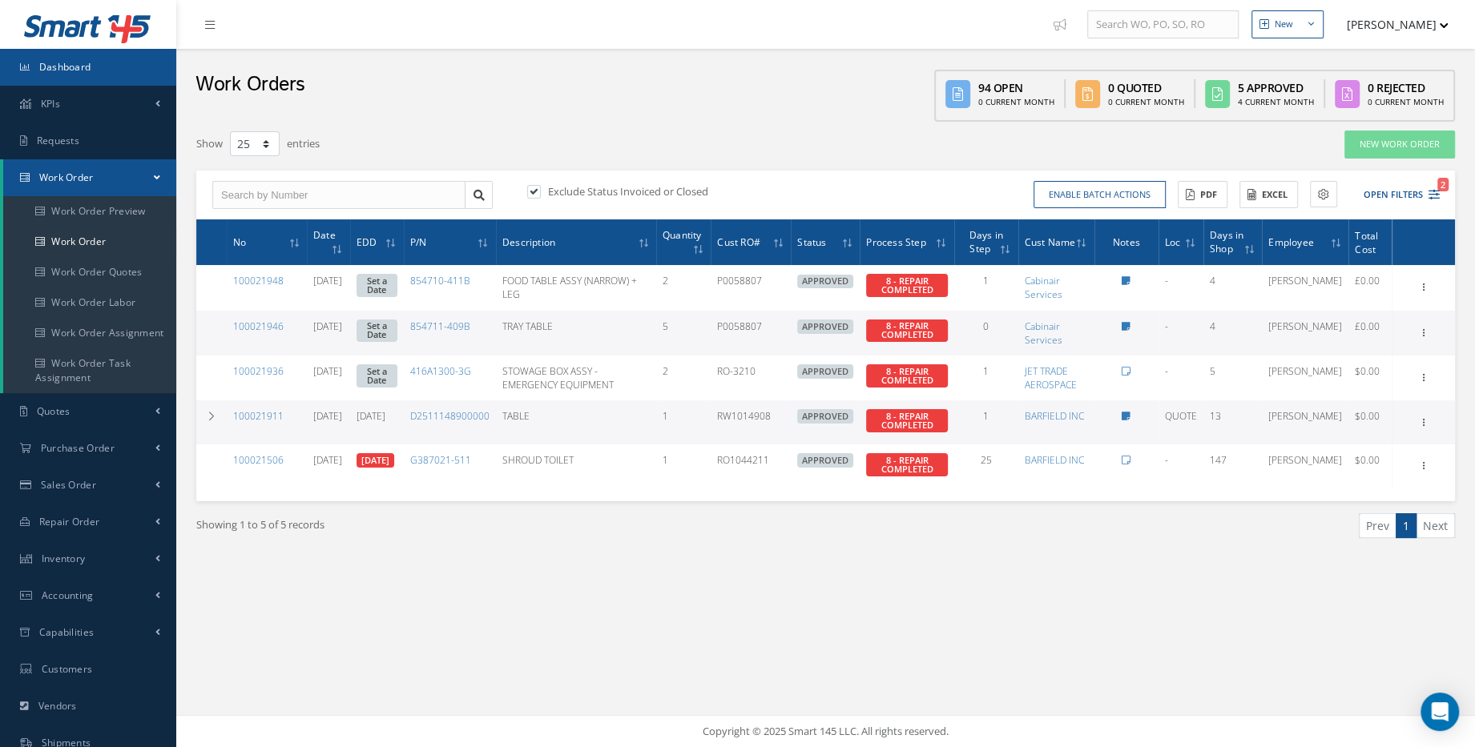
click at [58, 74] on link "Dashboard" at bounding box center [88, 67] width 176 height 37
